Goal: Check status: Check status

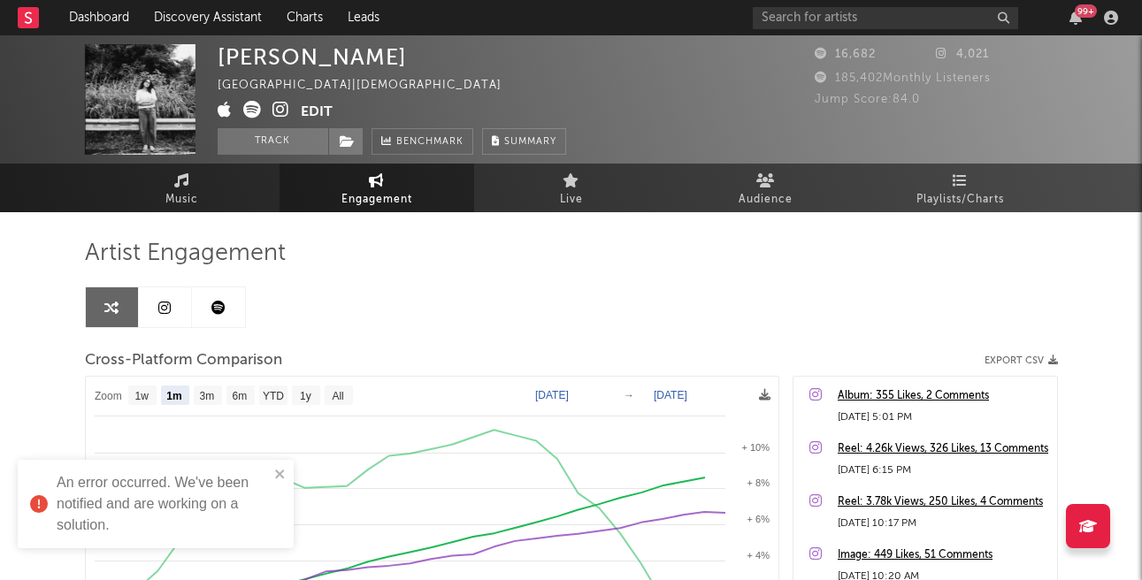
select select "1m"
click at [857, 18] on input "text" at bounding box center [885, 18] width 265 height 22
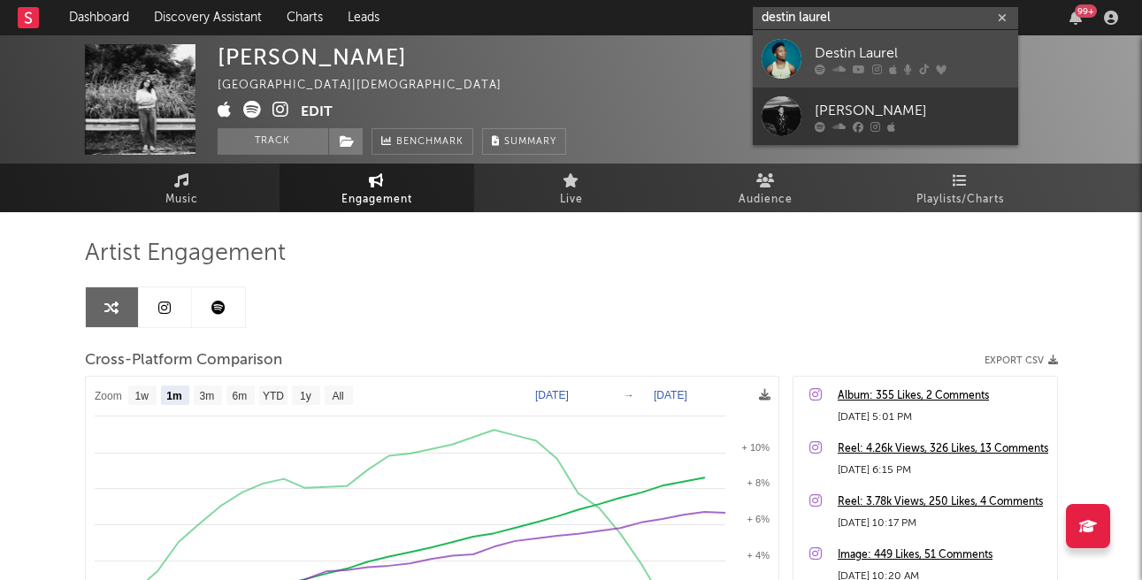
type input "destin laurel"
click at [851, 51] on div "Destin Laurel" at bounding box center [912, 52] width 195 height 21
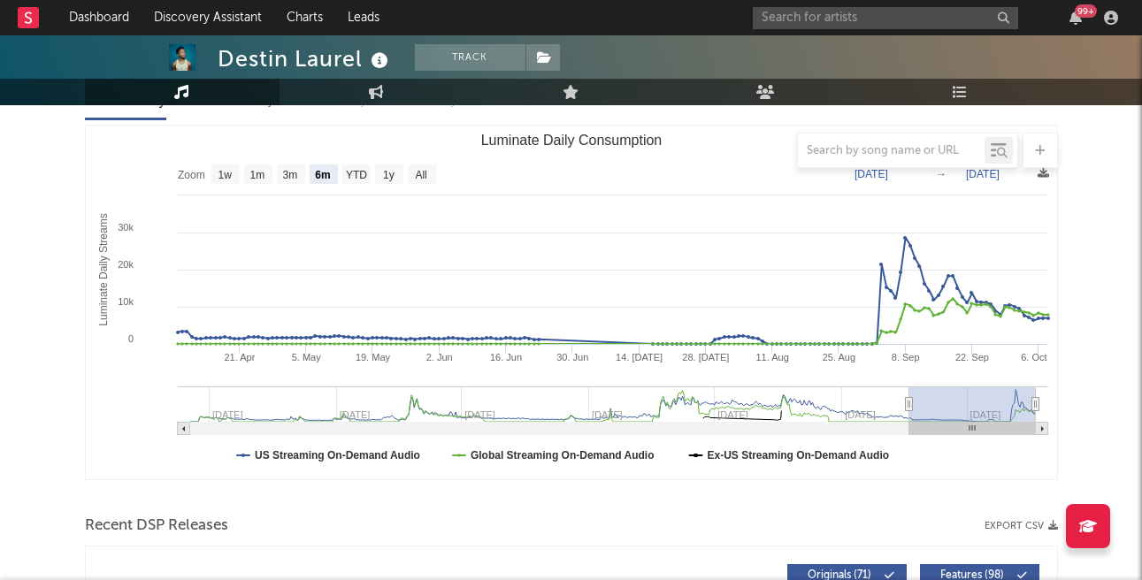
scroll to position [187, 0]
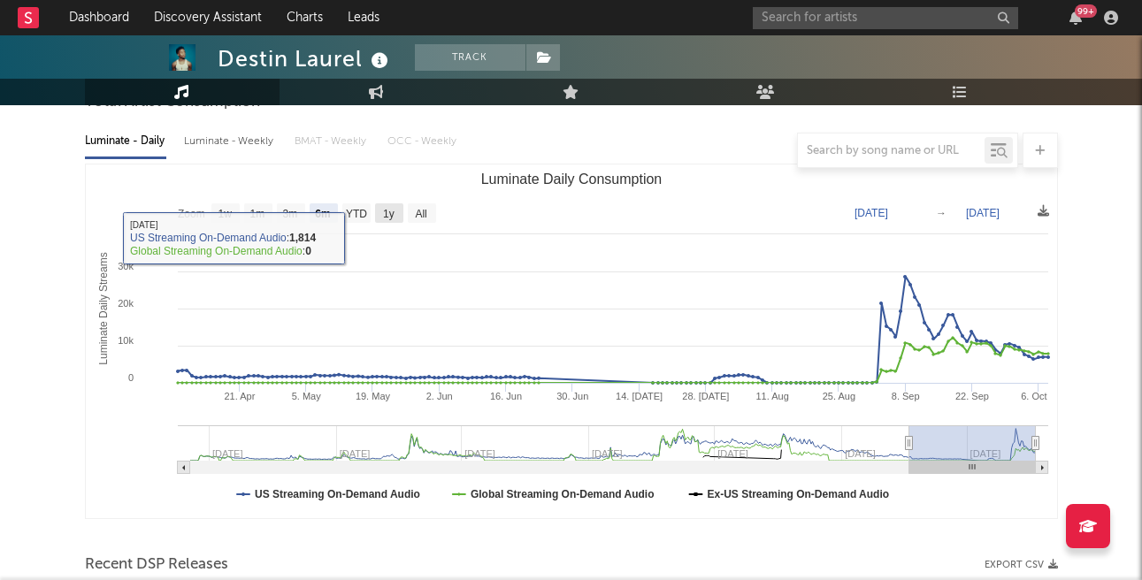
click at [391, 209] on text "1y" at bounding box center [388, 214] width 11 height 12
select select "1y"
type input "[DATE]"
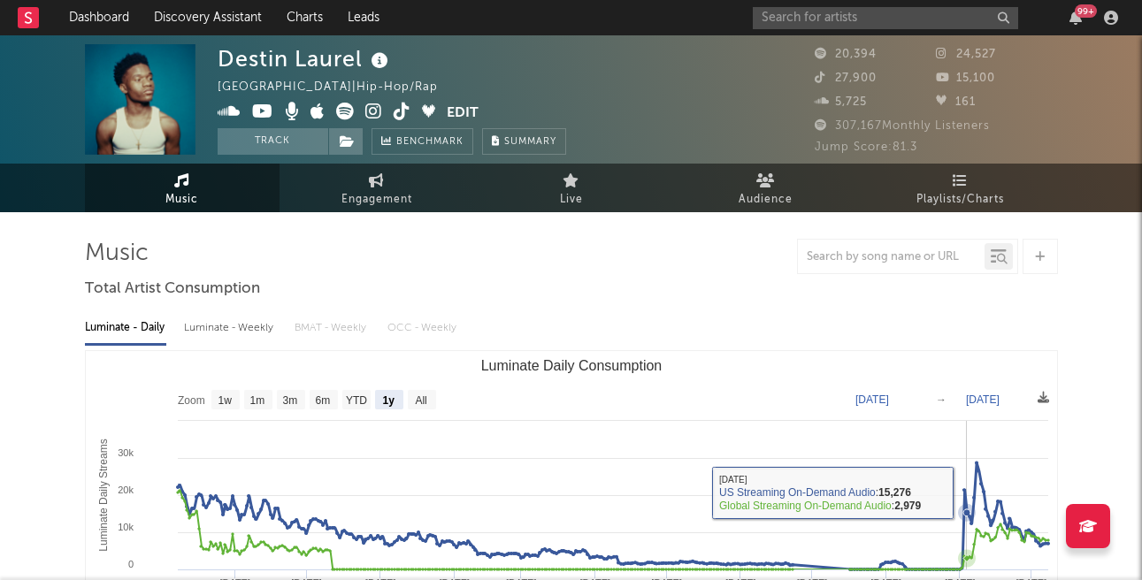
scroll to position [0, 0]
click at [392, 196] on span "Engagement" at bounding box center [376, 199] width 71 height 21
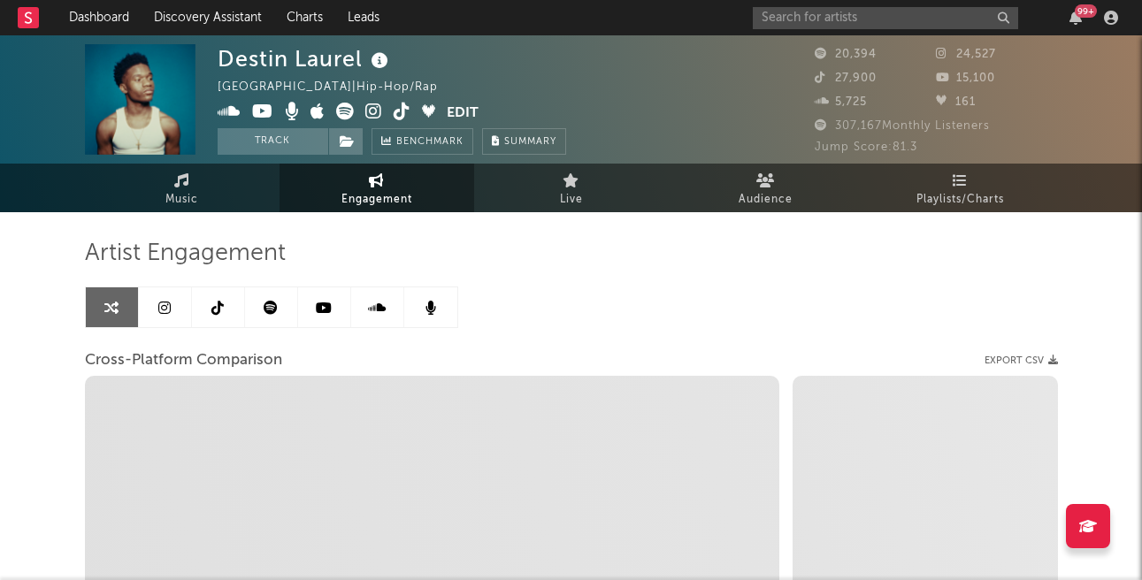
select select "1w"
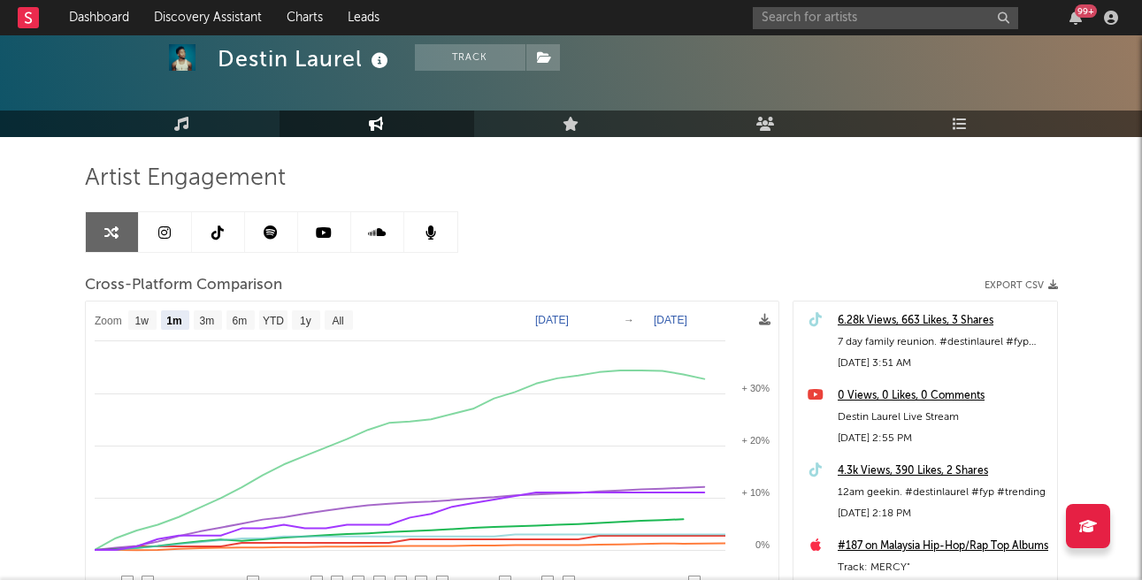
scroll to position [219, 0]
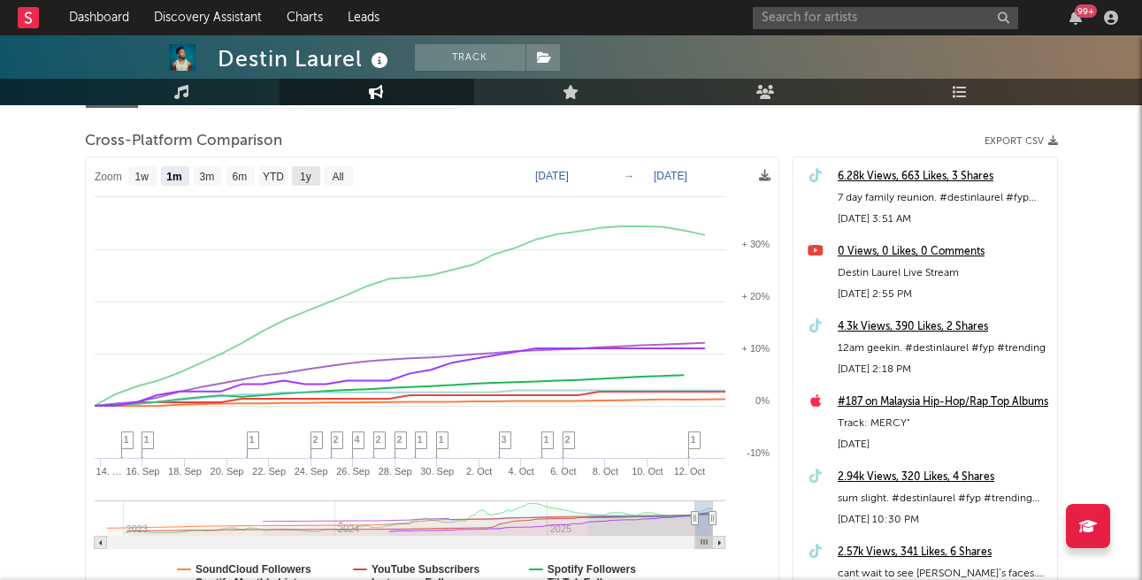
click at [310, 176] on text "1y" at bounding box center [305, 177] width 11 height 12
select select "1y"
type input "[DATE]"
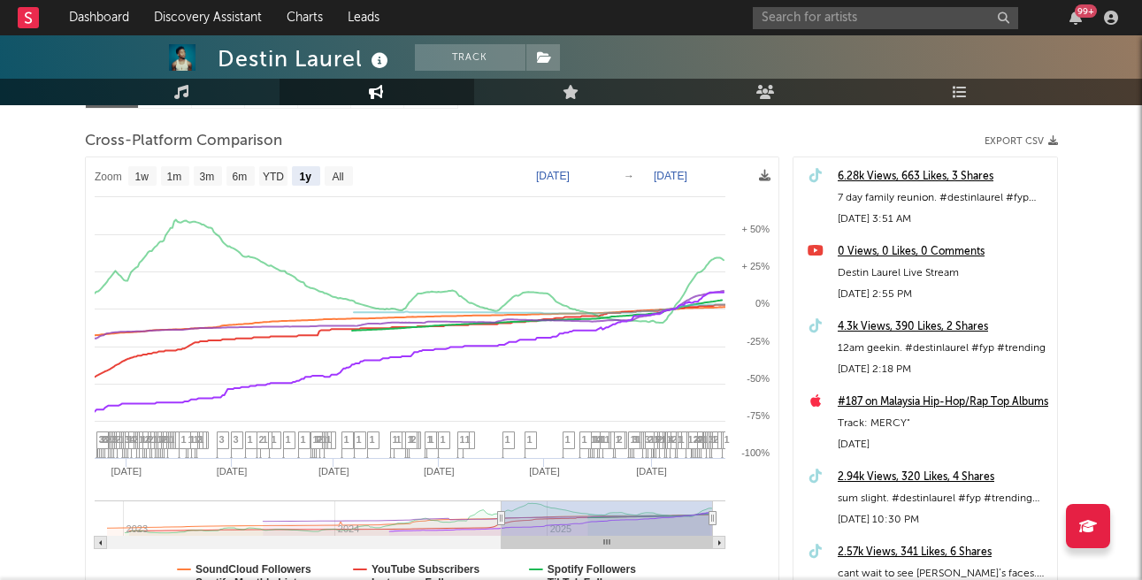
select select "1y"
